Goal: Information Seeking & Learning: Learn about a topic

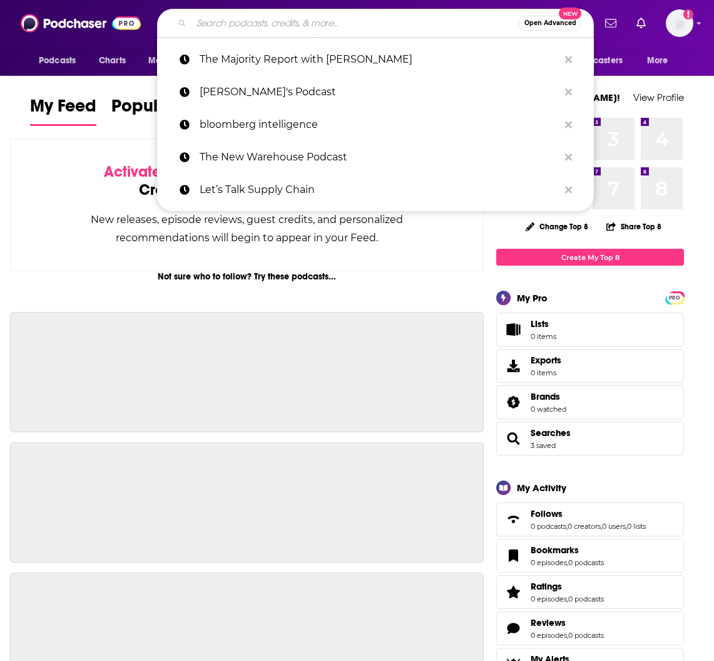
click at [264, 29] on input "Search podcasts, credits, & more..." at bounding box center [355, 23] width 327 height 20
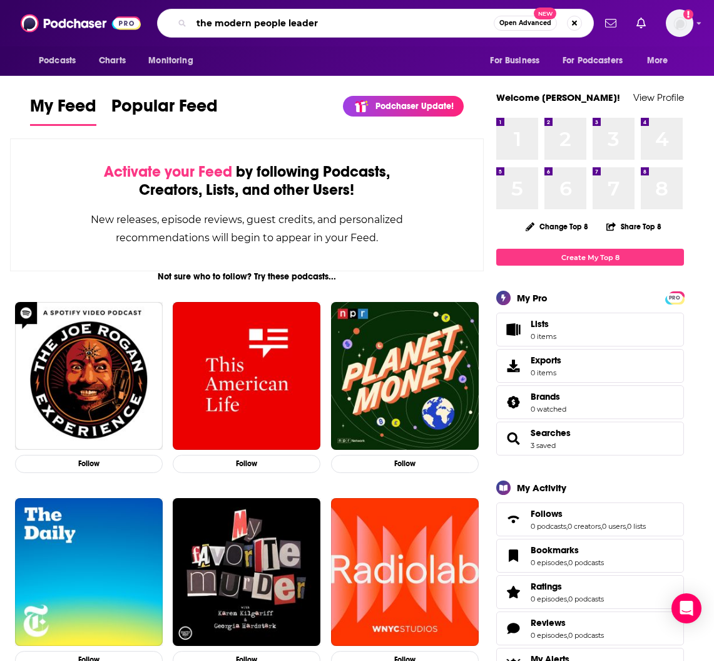
type input "the modern people leader"
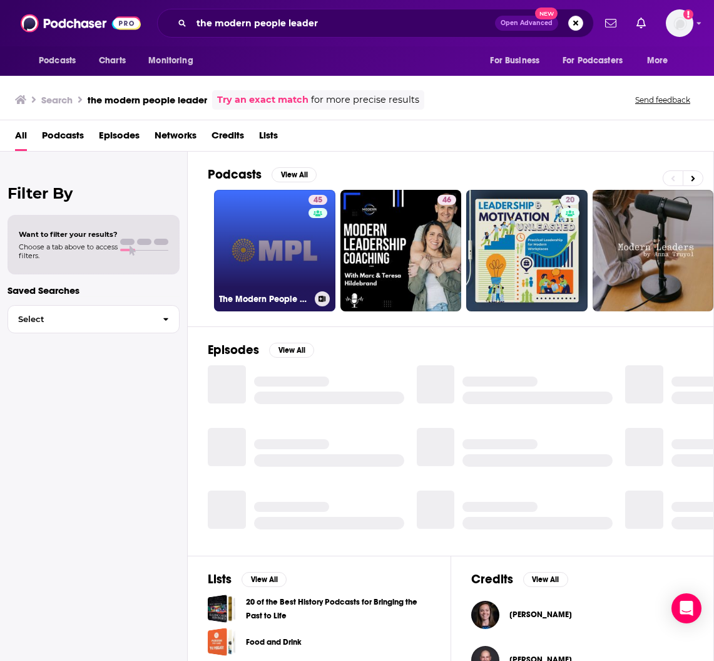
click at [282, 240] on link "45 The Modern People Leader: Forward-Thinking HR" at bounding box center [274, 250] width 121 height 121
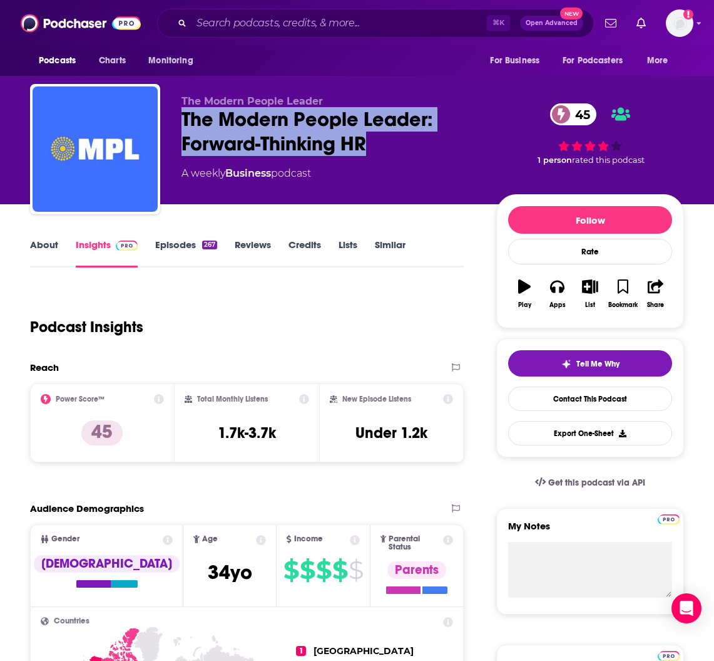
drag, startPoint x: 177, startPoint y: 118, endPoint x: 376, endPoint y: 147, distance: 200.5
click at [376, 147] on div "The Modern People Leader The Modern People Leader: Forward-Thinking HR 45 A wee…" at bounding box center [357, 151] width 654 height 135
copy h2 "The Modern People Leader: Forward-Thinking HR"
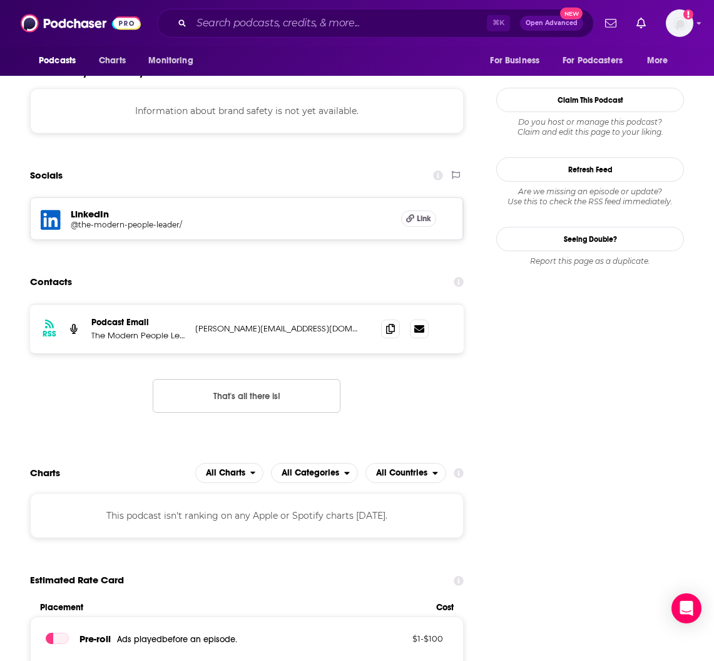
scroll to position [1148, 0]
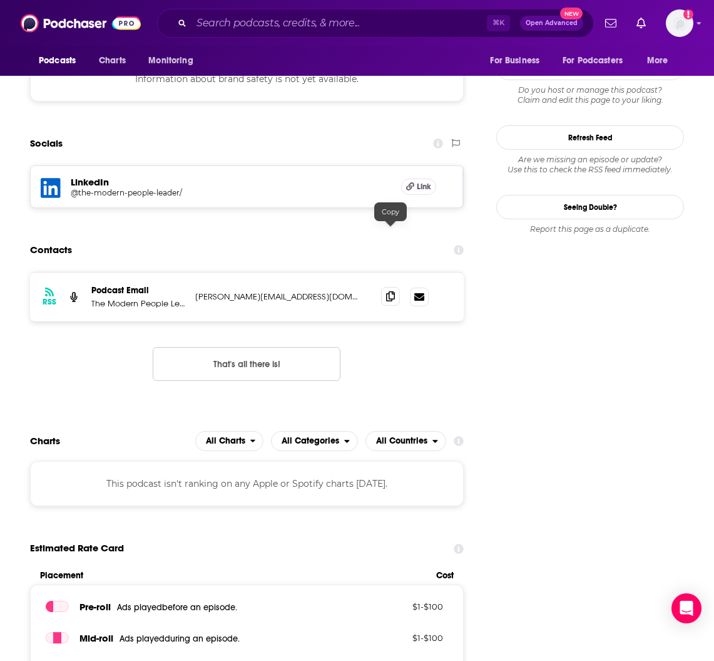
click at [389, 291] on icon at bounding box center [390, 296] width 9 height 10
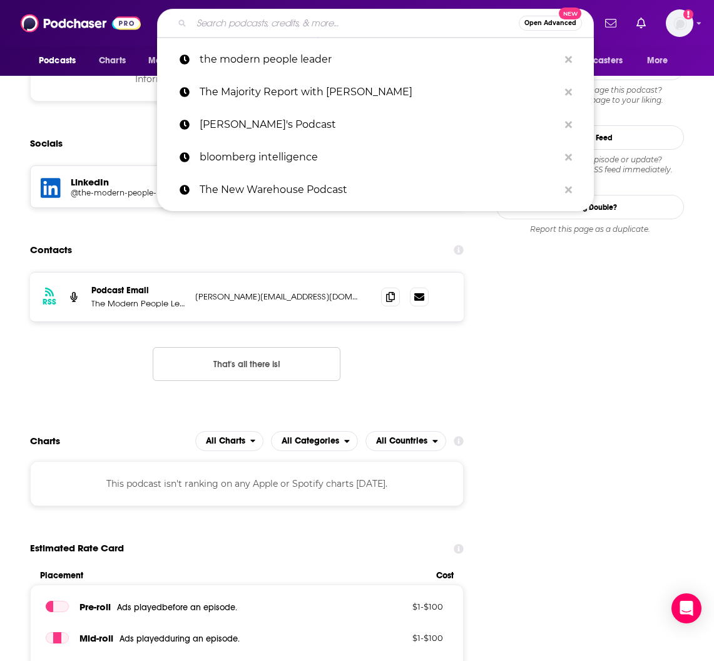
click at [236, 25] on input "Search podcasts, credits, & more..." at bounding box center [355, 23] width 327 height 20
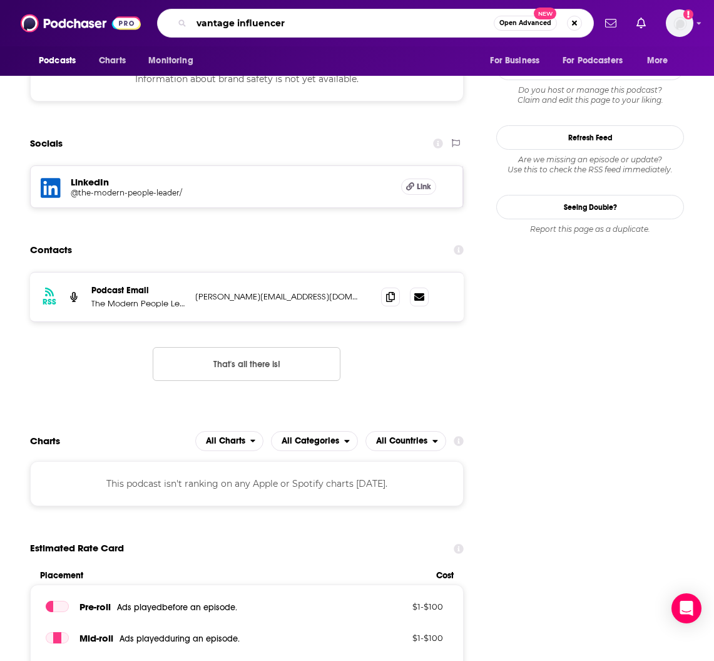
type input "vantage influencers"
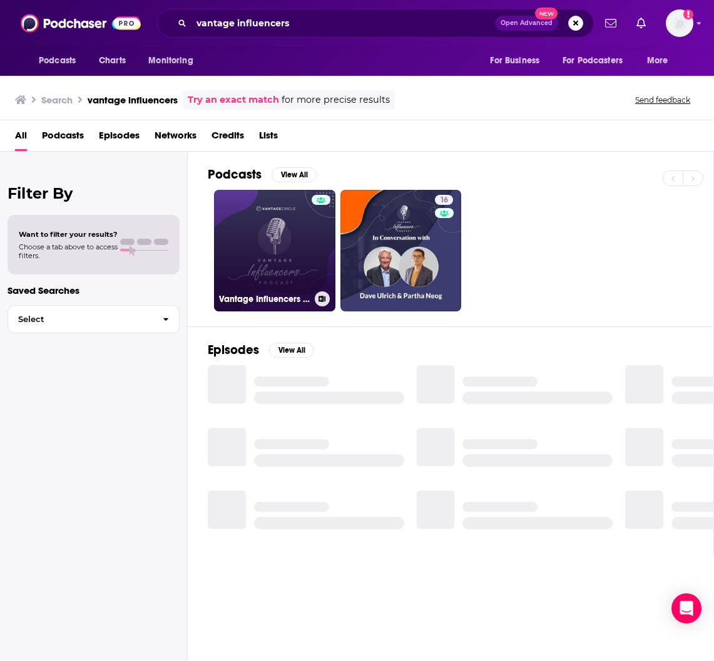
click at [296, 227] on link "Vantage Influencers Podcast" at bounding box center [274, 250] width 121 height 121
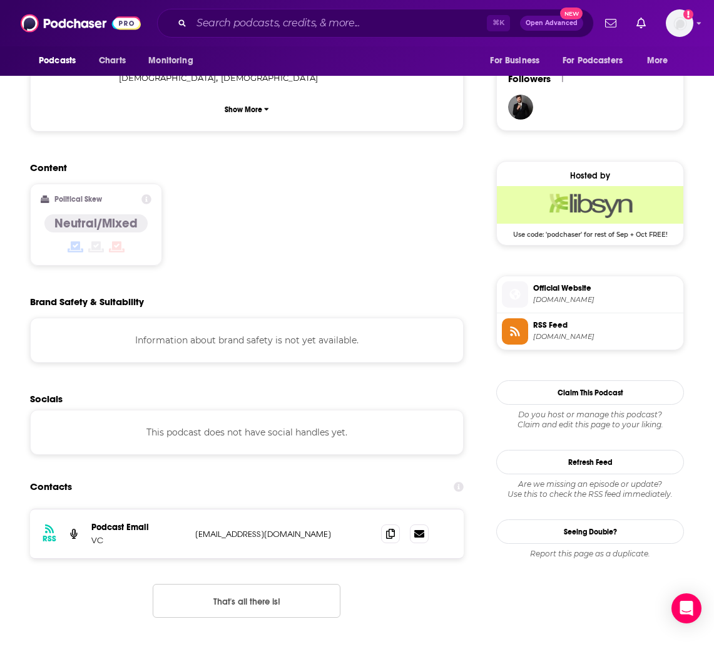
scroll to position [934, 0]
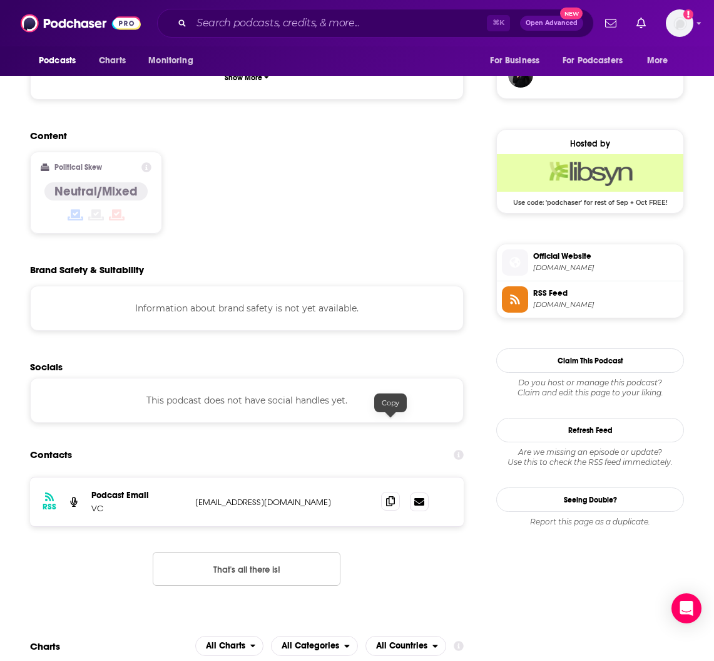
click at [391, 496] on icon at bounding box center [390, 501] width 9 height 10
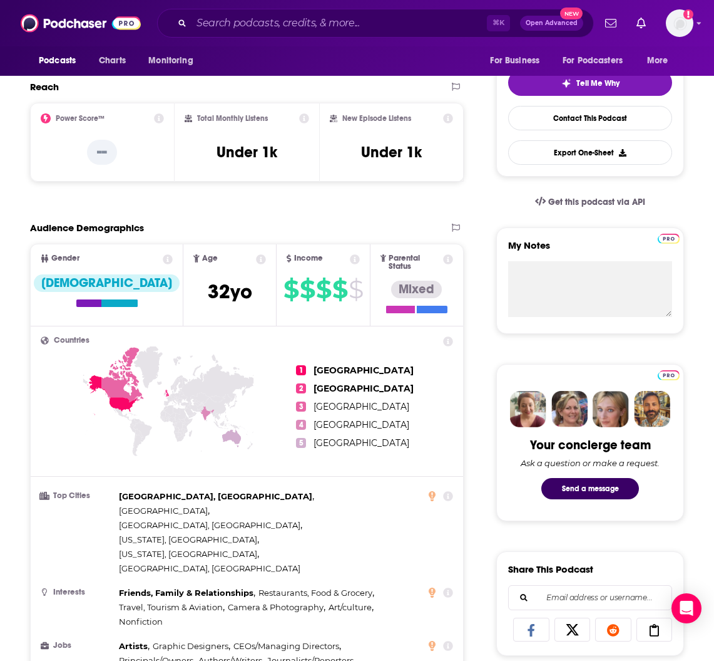
scroll to position [0, 0]
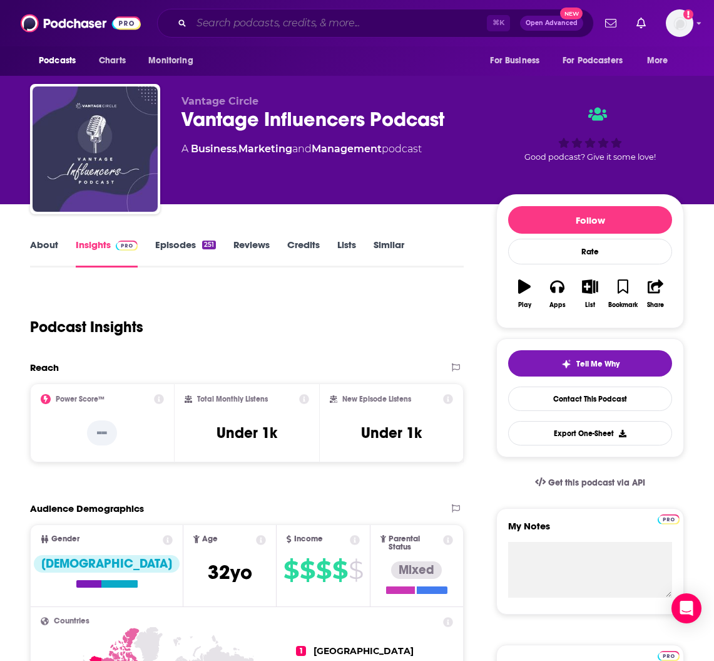
click at [240, 22] on input "Search podcasts, credits, & more..." at bounding box center [340, 23] width 296 height 20
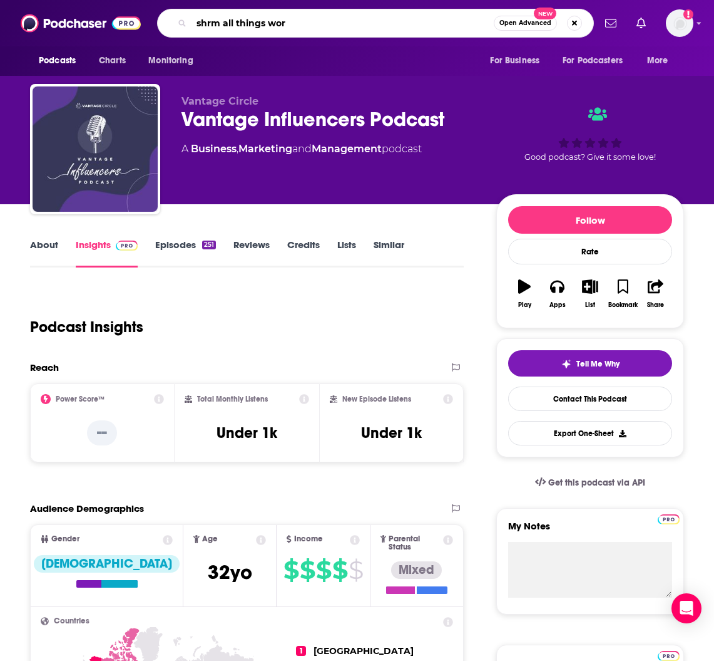
type input "shrm all things work"
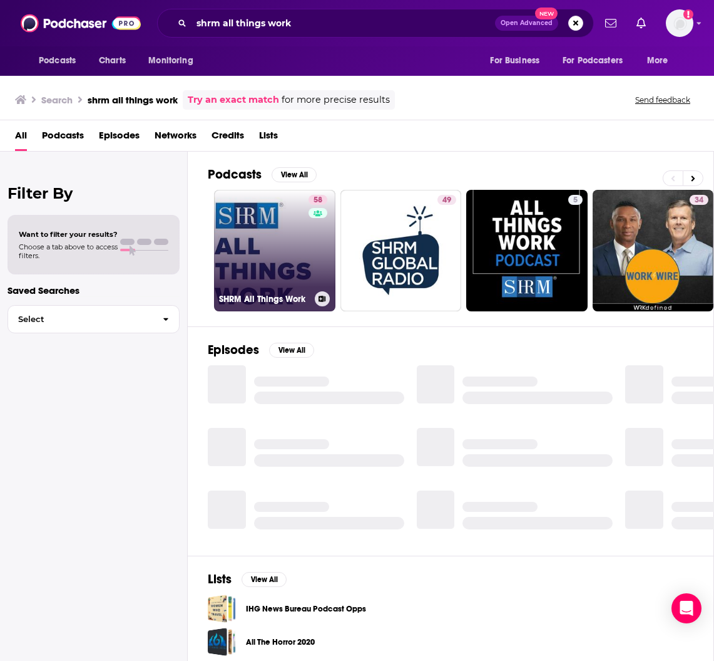
click at [281, 237] on link "58 SHRM All Things Work" at bounding box center [274, 250] width 121 height 121
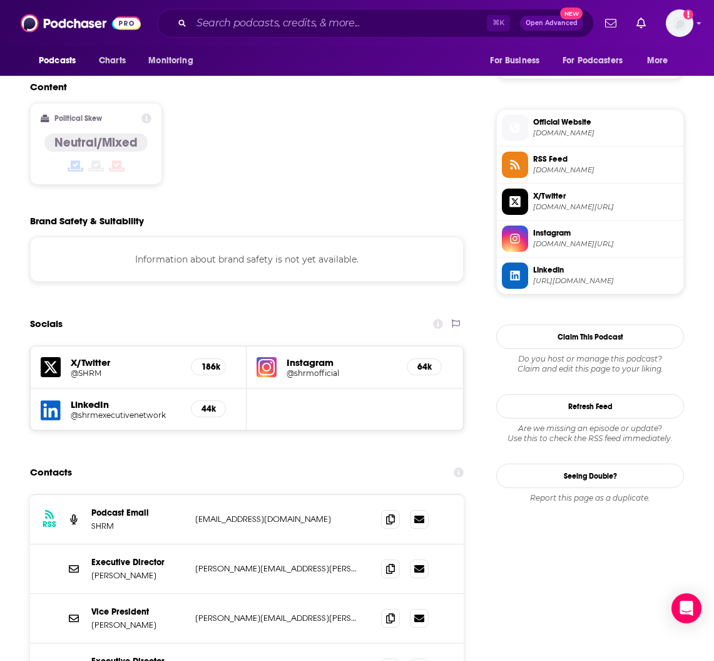
scroll to position [1080, 0]
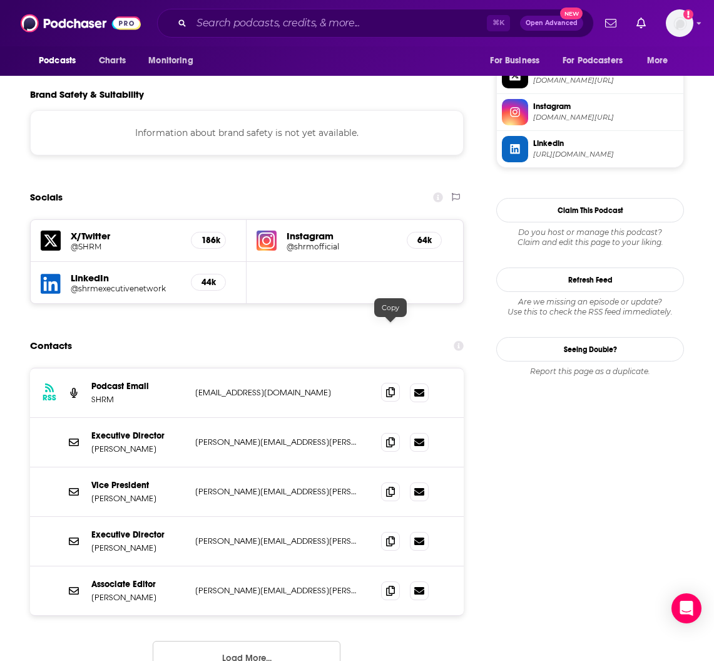
click at [389, 387] on icon at bounding box center [390, 392] width 9 height 10
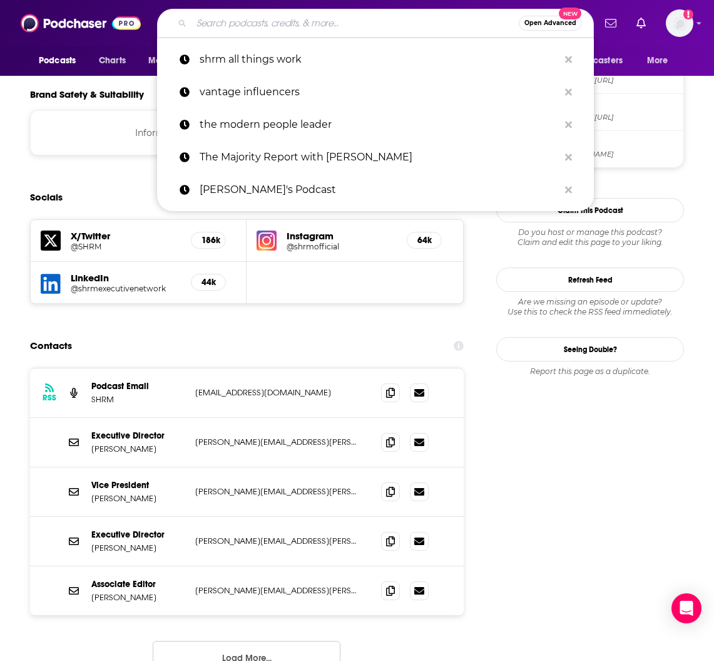
click at [255, 29] on input "Search podcasts, credits, & more..." at bounding box center [355, 23] width 327 height 20
paste input "Friends with Employee Benefits"
type input "Friends with Employee Benefits"
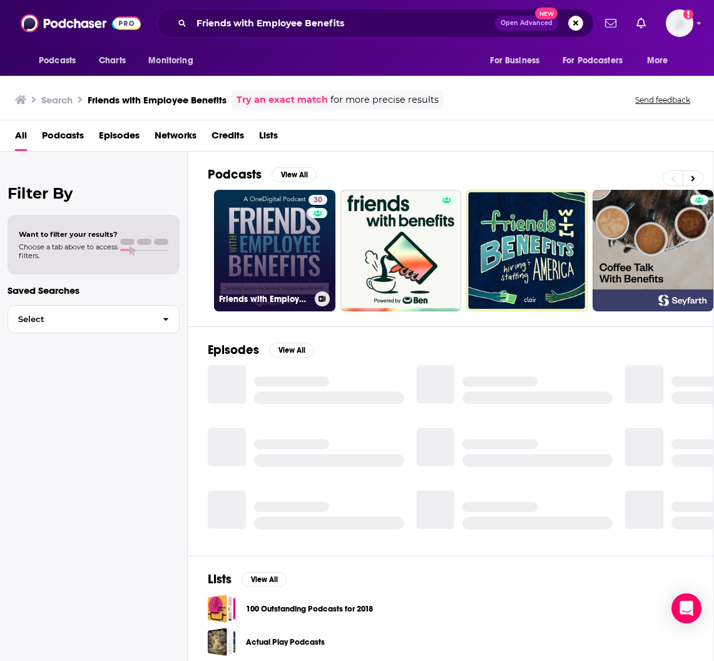
click at [272, 241] on link "30 Friends with Employee Benefits" at bounding box center [274, 250] width 121 height 121
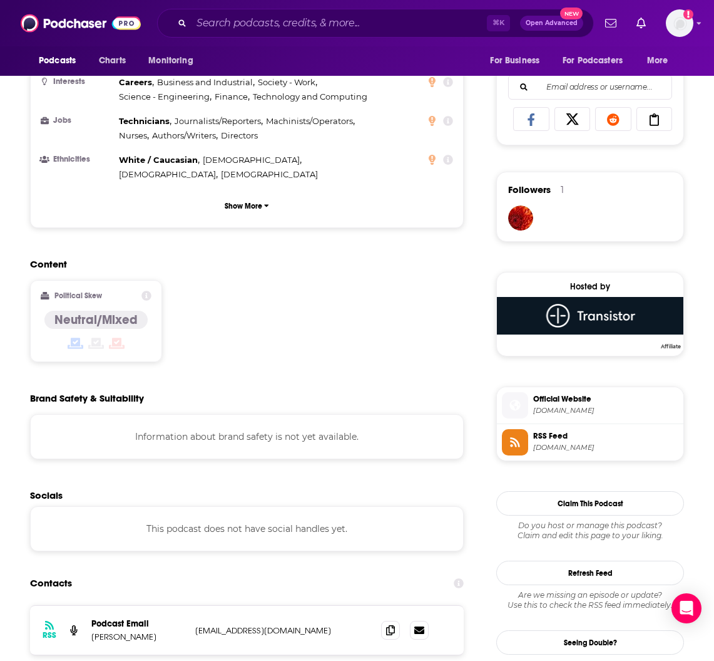
scroll to position [878, 0]
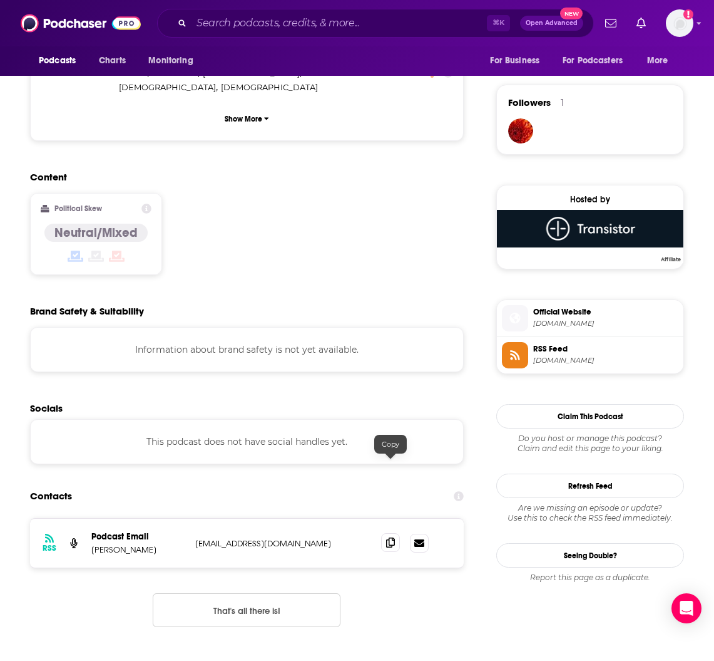
click at [391, 537] on icon at bounding box center [390, 542] width 9 height 10
click at [262, 29] on input "Search podcasts, credits, & more..." at bounding box center [340, 23] width 296 height 20
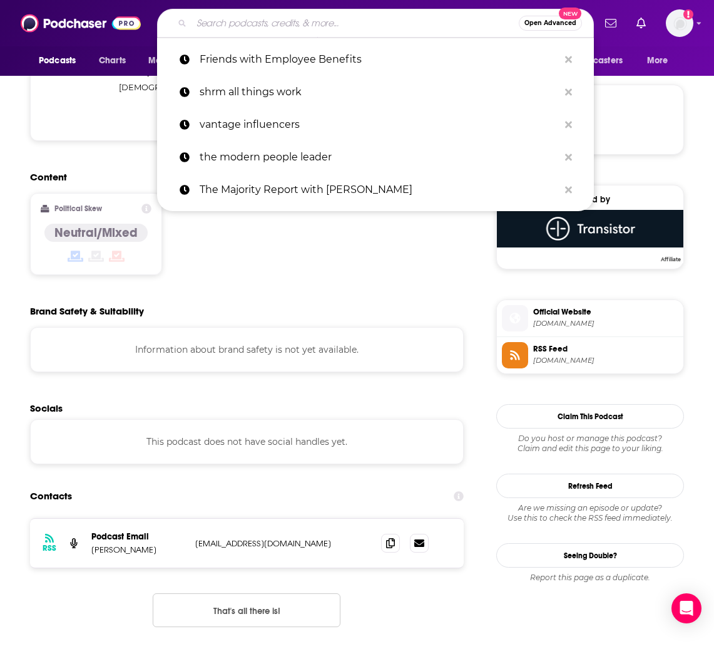
paste input "The Vita Talks HR and Benefits Podcast"
type input "The Vita Talks HR and Benefits Podcast"
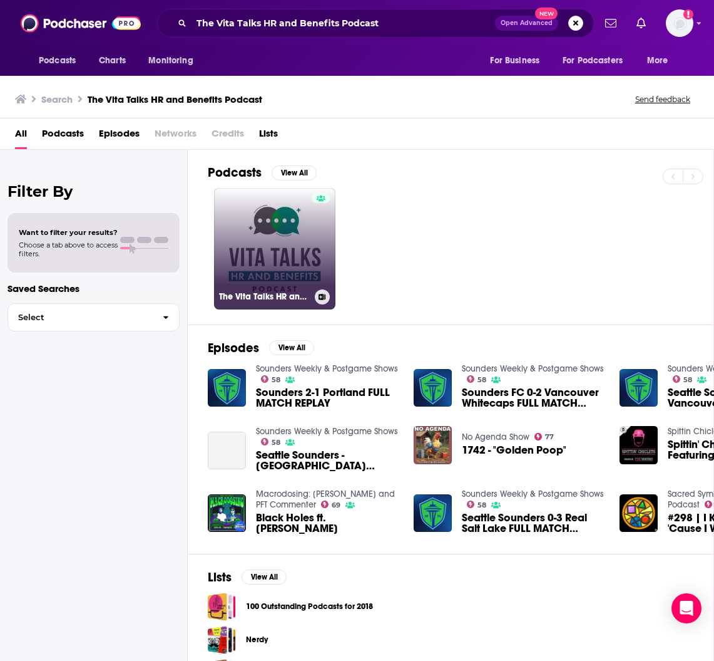
click at [249, 255] on link "The Vita Talks HR and Benefits Podcast" at bounding box center [274, 248] width 121 height 121
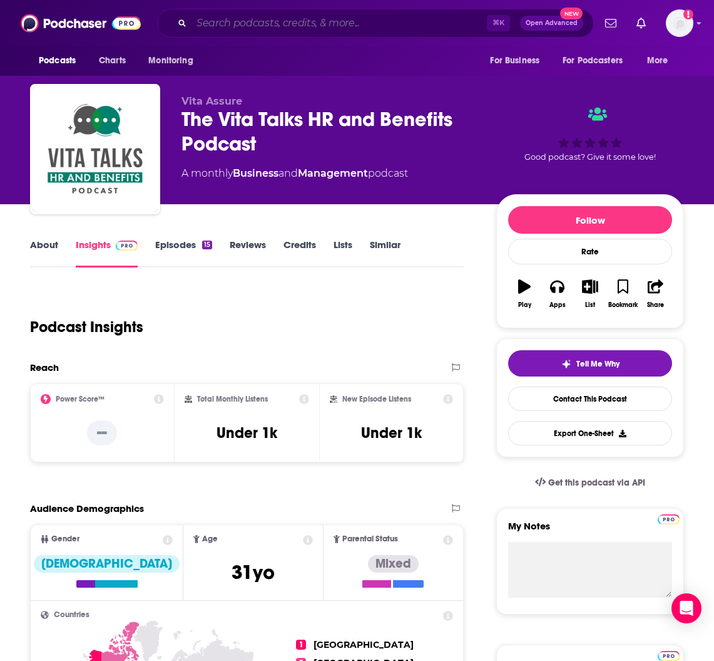
click at [246, 16] on input "Search podcasts, credits, & more..." at bounding box center [340, 23] width 296 height 20
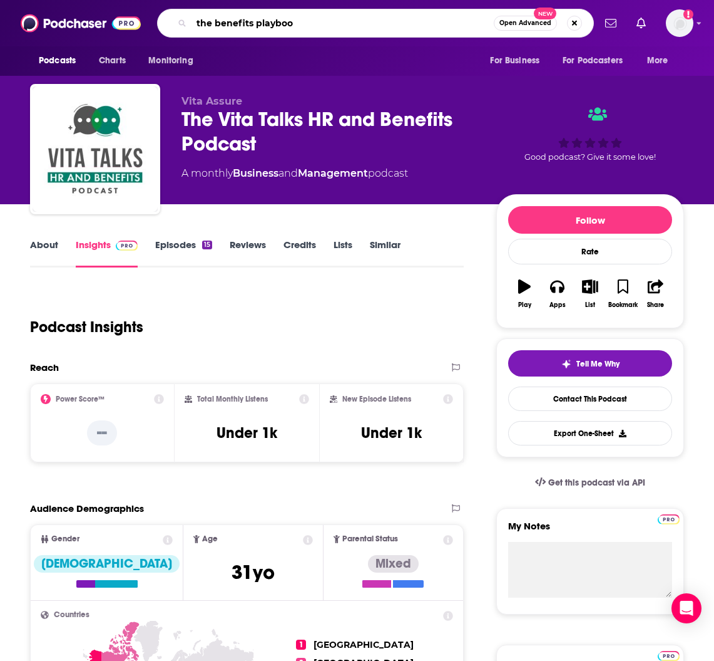
type input "the benefits playbook"
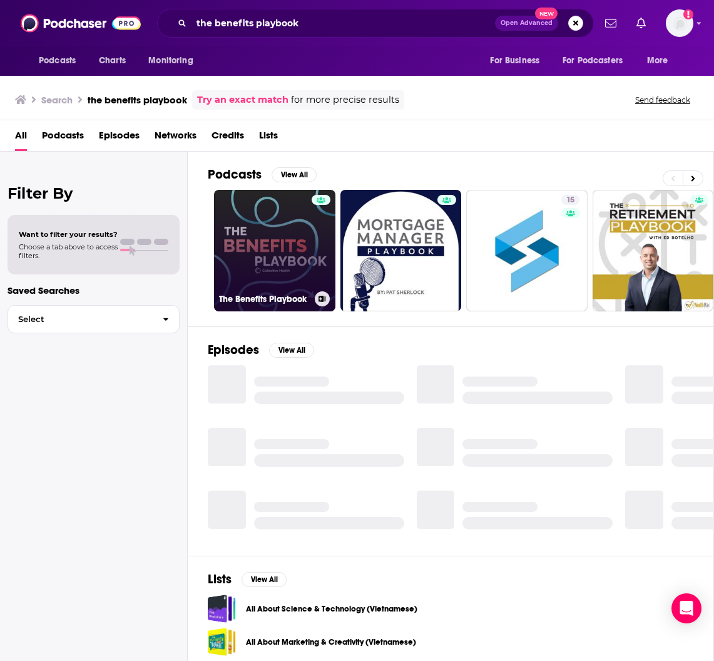
click at [279, 243] on link "The Benefits Playbook" at bounding box center [274, 250] width 121 height 121
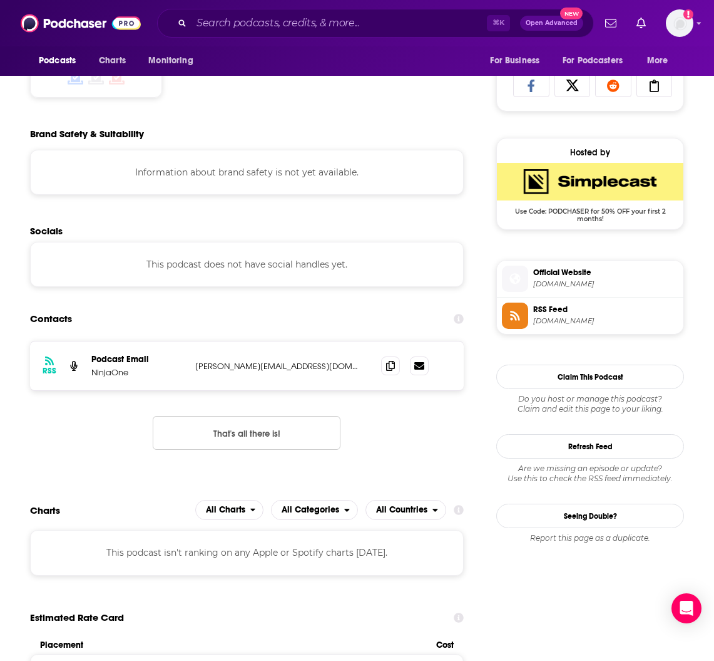
scroll to position [863, 0]
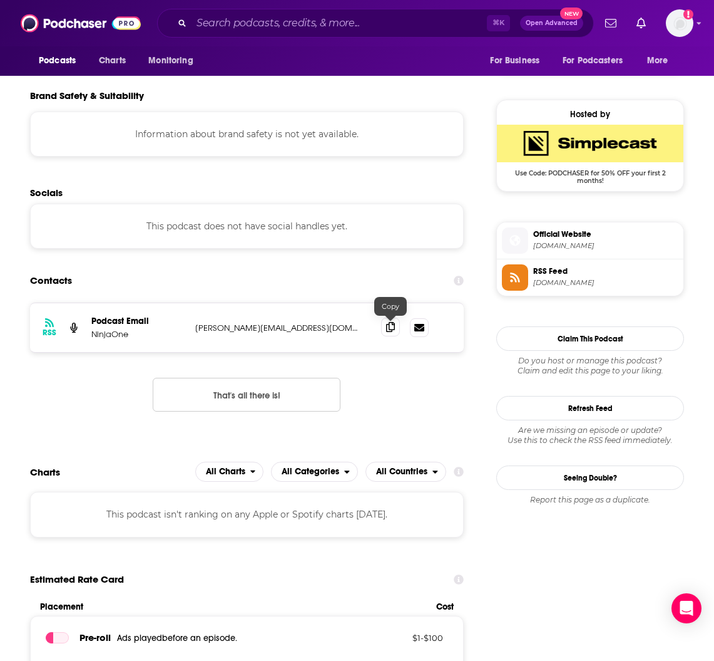
click at [391, 327] on icon at bounding box center [390, 327] width 9 height 10
